Goal: Information Seeking & Learning: Find specific page/section

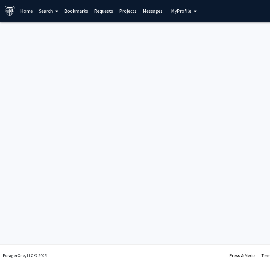
click at [27, 13] on link "Home" at bounding box center [26, 10] width 19 height 21
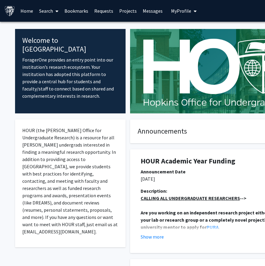
click at [52, 11] on link "Search" at bounding box center [48, 10] width 25 height 21
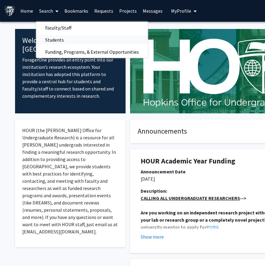
click at [63, 39] on span "Students" at bounding box center [54, 40] width 37 height 12
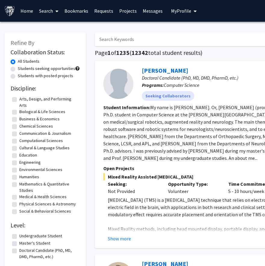
click at [35, 76] on label "Students with posted projects" at bounding box center [45, 76] width 55 height 6
click at [22, 76] on input "Students with posted projects" at bounding box center [20, 75] width 4 height 4
radio input "true"
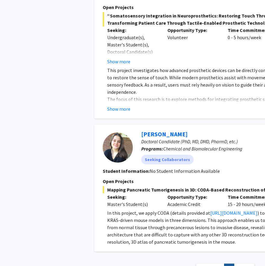
scroll to position [1558, 1]
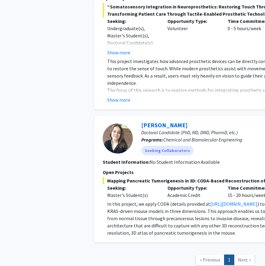
click at [246, 256] on span "Next »" at bounding box center [244, 259] width 13 height 6
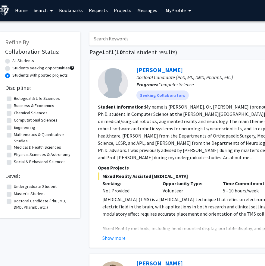
scroll to position [1, 0]
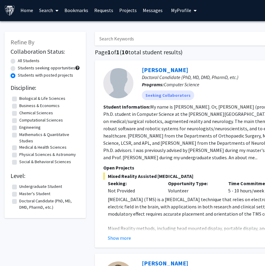
click at [145, 42] on input "Search Keywords" at bounding box center [213, 39] width 236 height 14
click at [16, 62] on div "All Students" at bounding box center [45, 61] width 69 height 7
click at [26, 59] on label "All Students" at bounding box center [29, 61] width 22 height 6
click at [22, 59] on input "All Students" at bounding box center [20, 60] width 4 height 4
radio input "true"
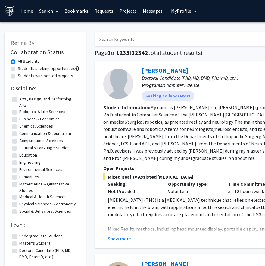
click at [123, 36] on input "Search Keywords" at bounding box center [213, 39] width 236 height 14
type input "[PERSON_NAME]"
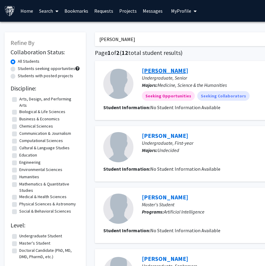
click at [165, 68] on link "[PERSON_NAME]" at bounding box center [165, 71] width 46 height 8
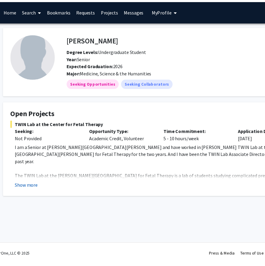
scroll to position [0, 16]
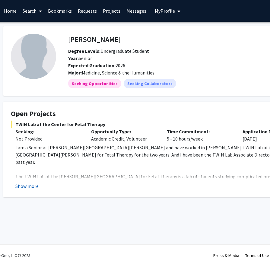
click at [30, 184] on button "Show more" at bounding box center [26, 185] width 23 height 7
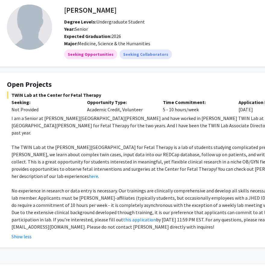
scroll to position [34, 20]
